Goal: Register for event/course

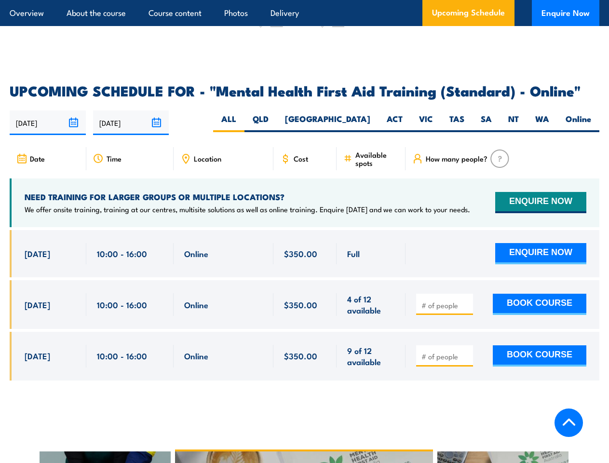
scroll to position [1939, 0]
click at [304, 0] on article "Overview About the course Course content Photos Delivery Upcoming Schedule Enqu…" at bounding box center [305, 13] width 590 height 26
click at [48, 110] on input "[DATE]" at bounding box center [48, 122] width 76 height 25
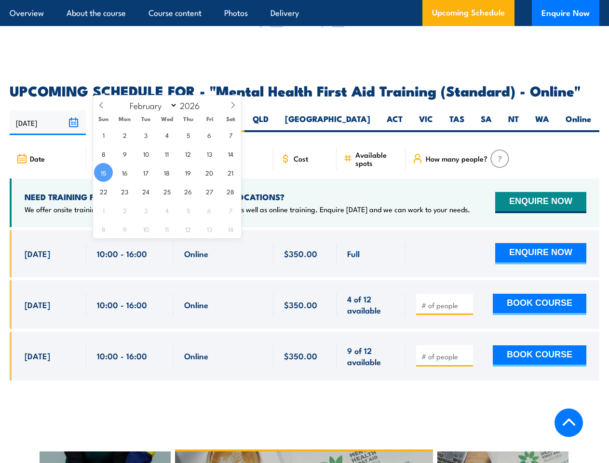
click at [131, 110] on input "[DATE]" at bounding box center [131, 122] width 76 height 25
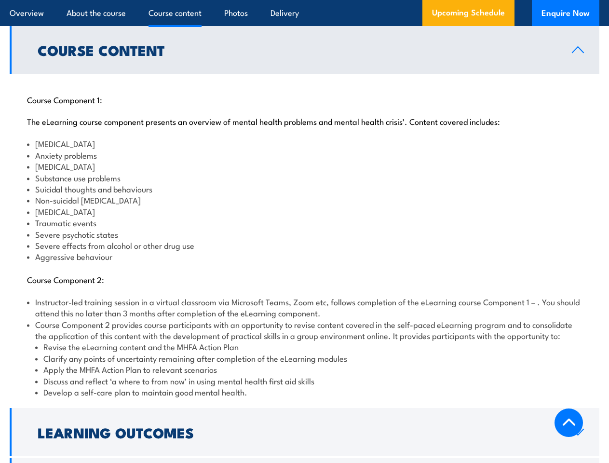
click at [304, 0] on article "Overview About the course Course content Photos Delivery Upcoming Schedule Enqu…" at bounding box center [305, 13] width 590 height 26
click at [304, 426] on h2 "Learning Outcomes" at bounding box center [297, 432] width 519 height 13
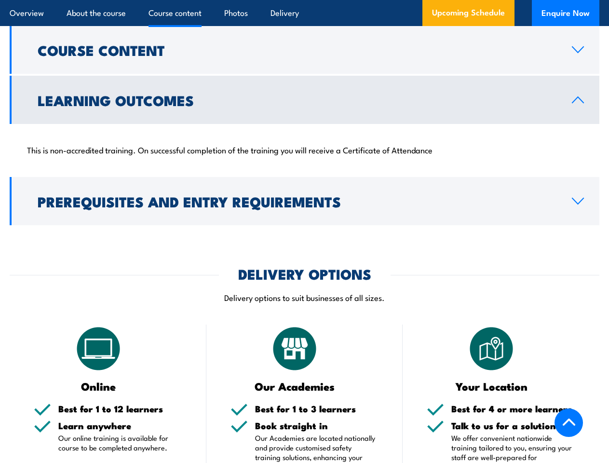
click at [304, 448] on p "Our Academies are located nationally and provide customised safety training sol…" at bounding box center [317, 457] width 124 height 48
